Goal: Find specific page/section: Find specific page/section

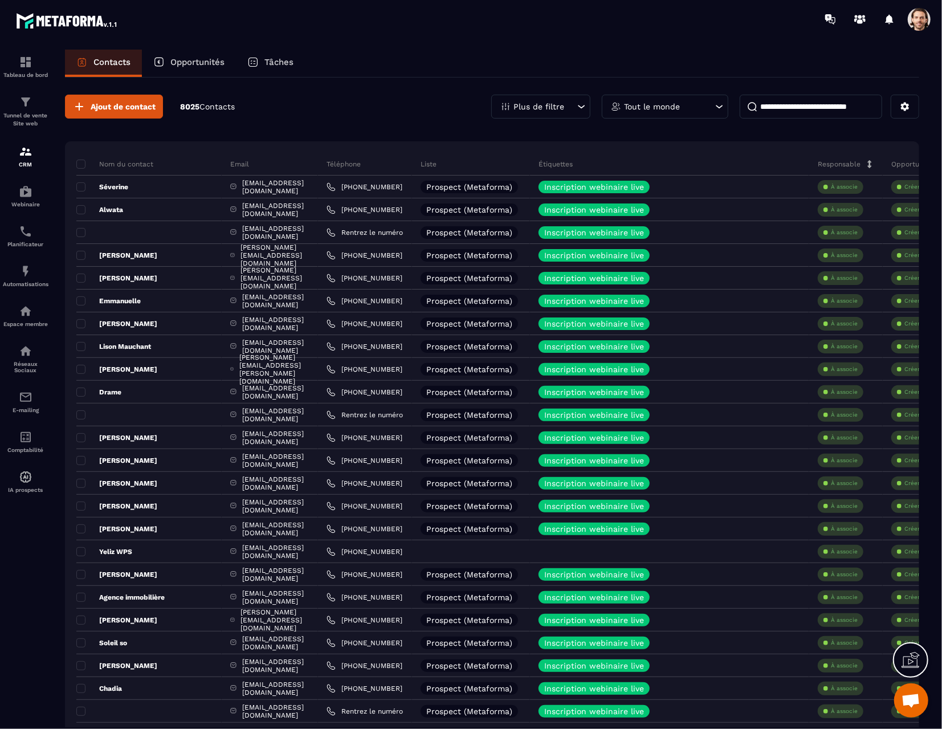
click at [407, 96] on div "Ajout de contact 8025 Contacts Plus de filtre Tout le monde" at bounding box center [492, 107] width 854 height 24
